Goal: Navigation & Orientation: Find specific page/section

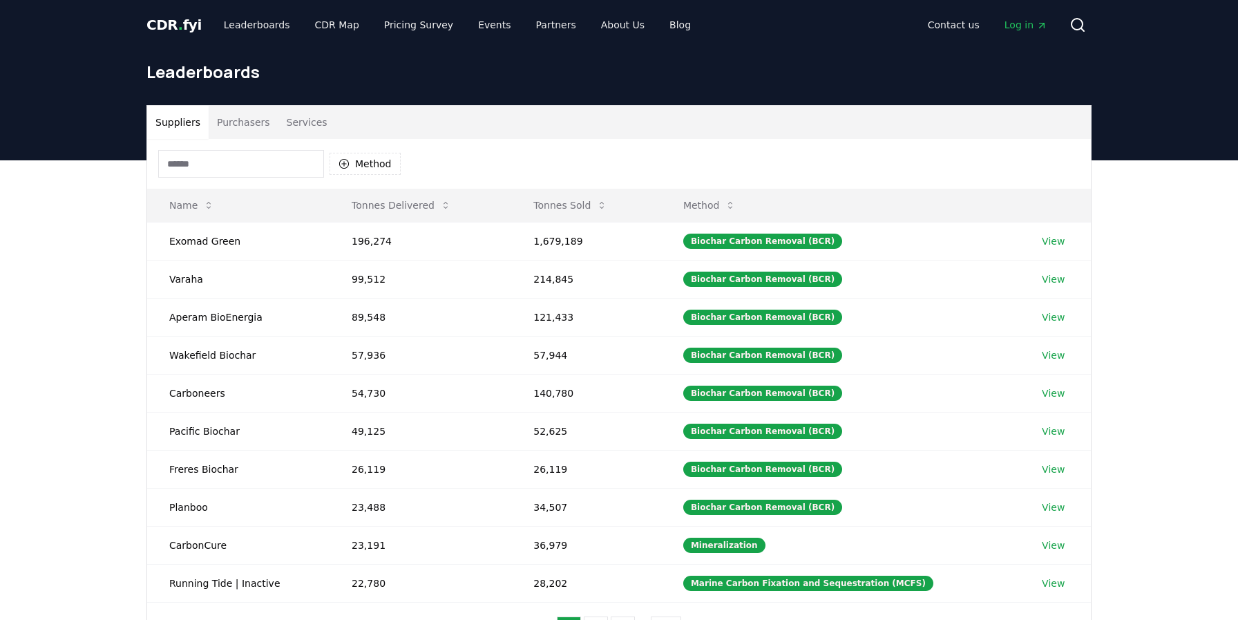
click at [231, 121] on button "Purchasers" at bounding box center [244, 122] width 70 height 33
